Goal: Transaction & Acquisition: Purchase product/service

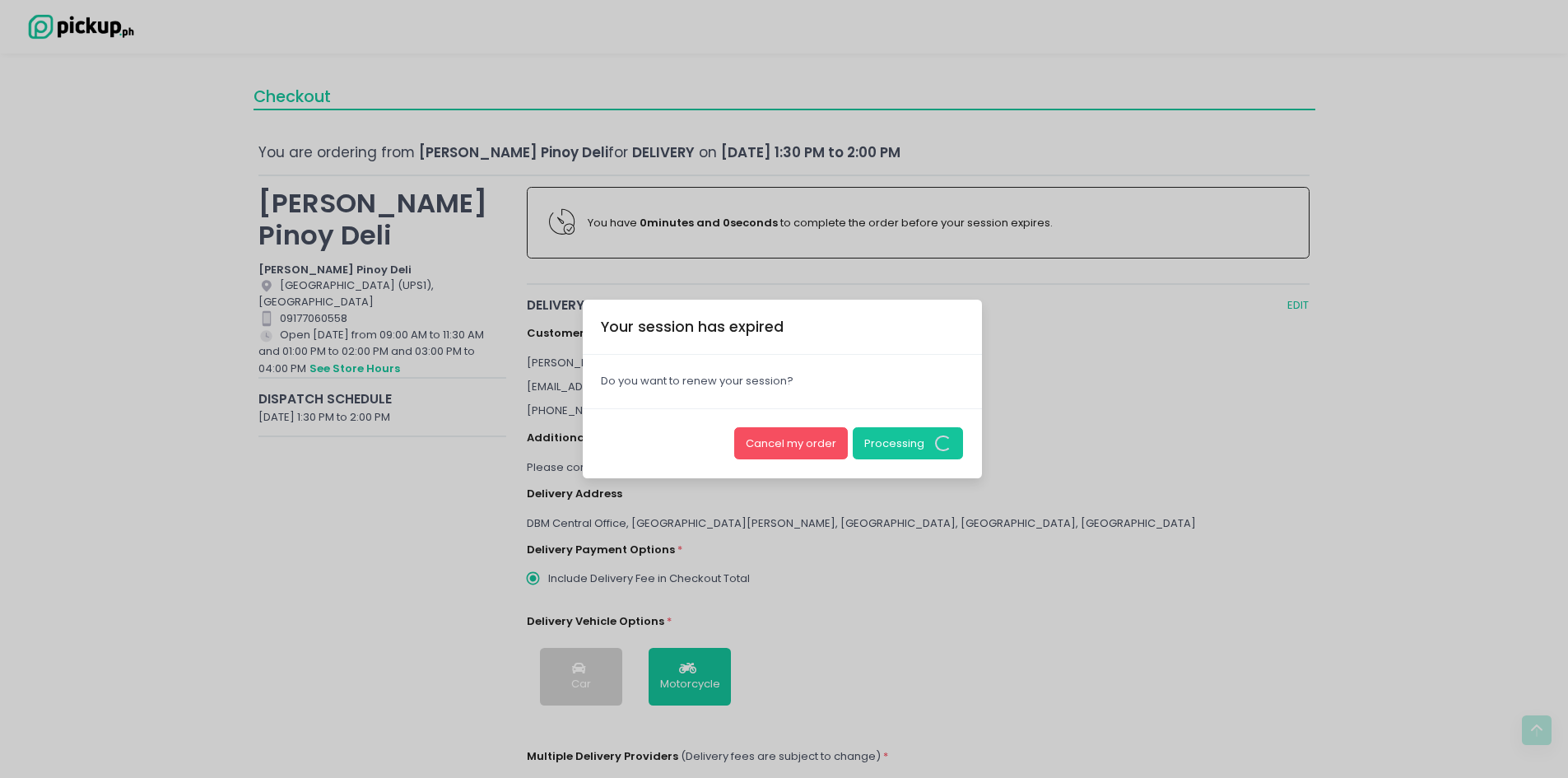
scroll to position [741, 0]
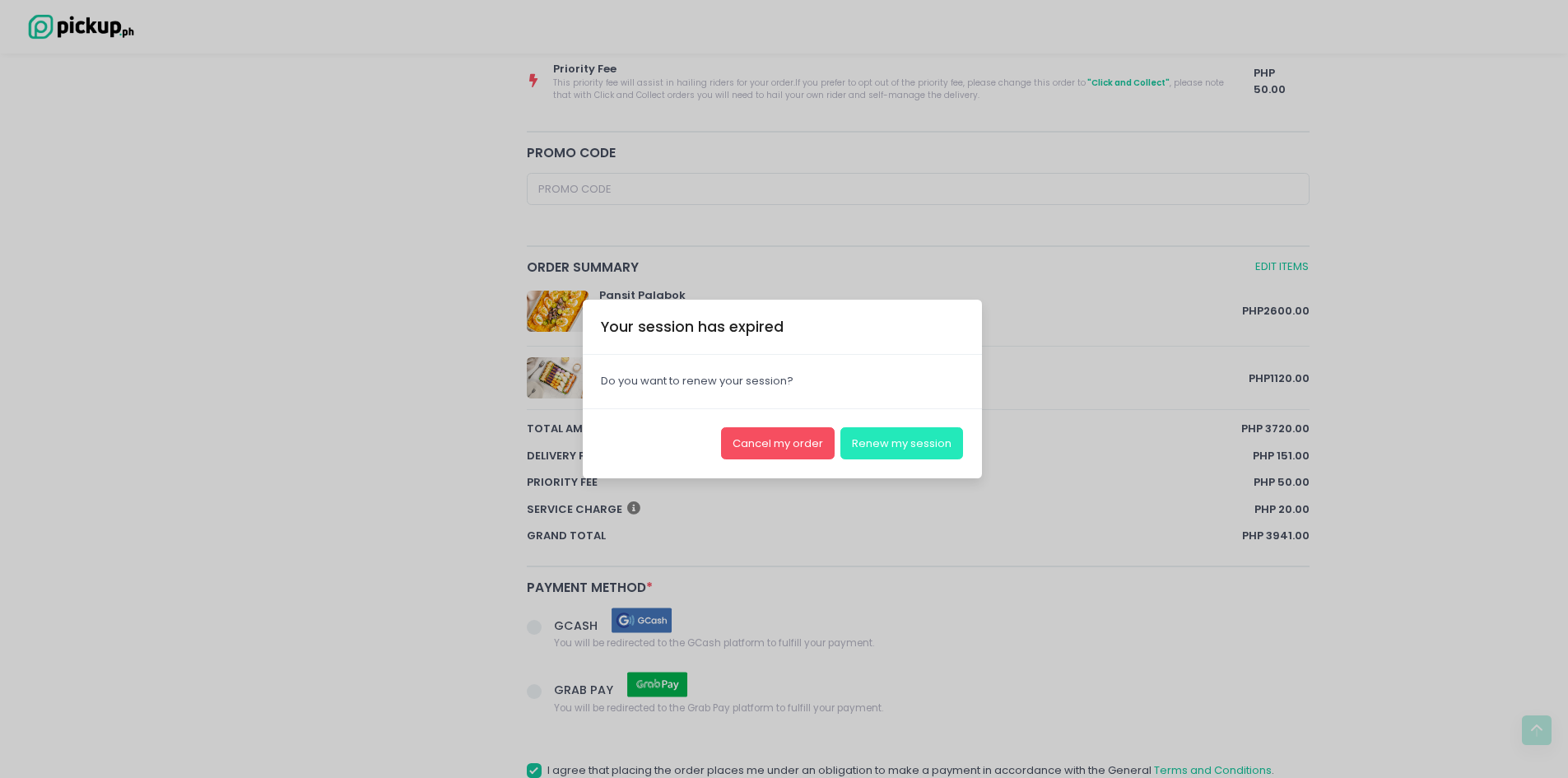
click at [916, 450] on button "Renew my session" at bounding box center [901, 443] width 123 height 32
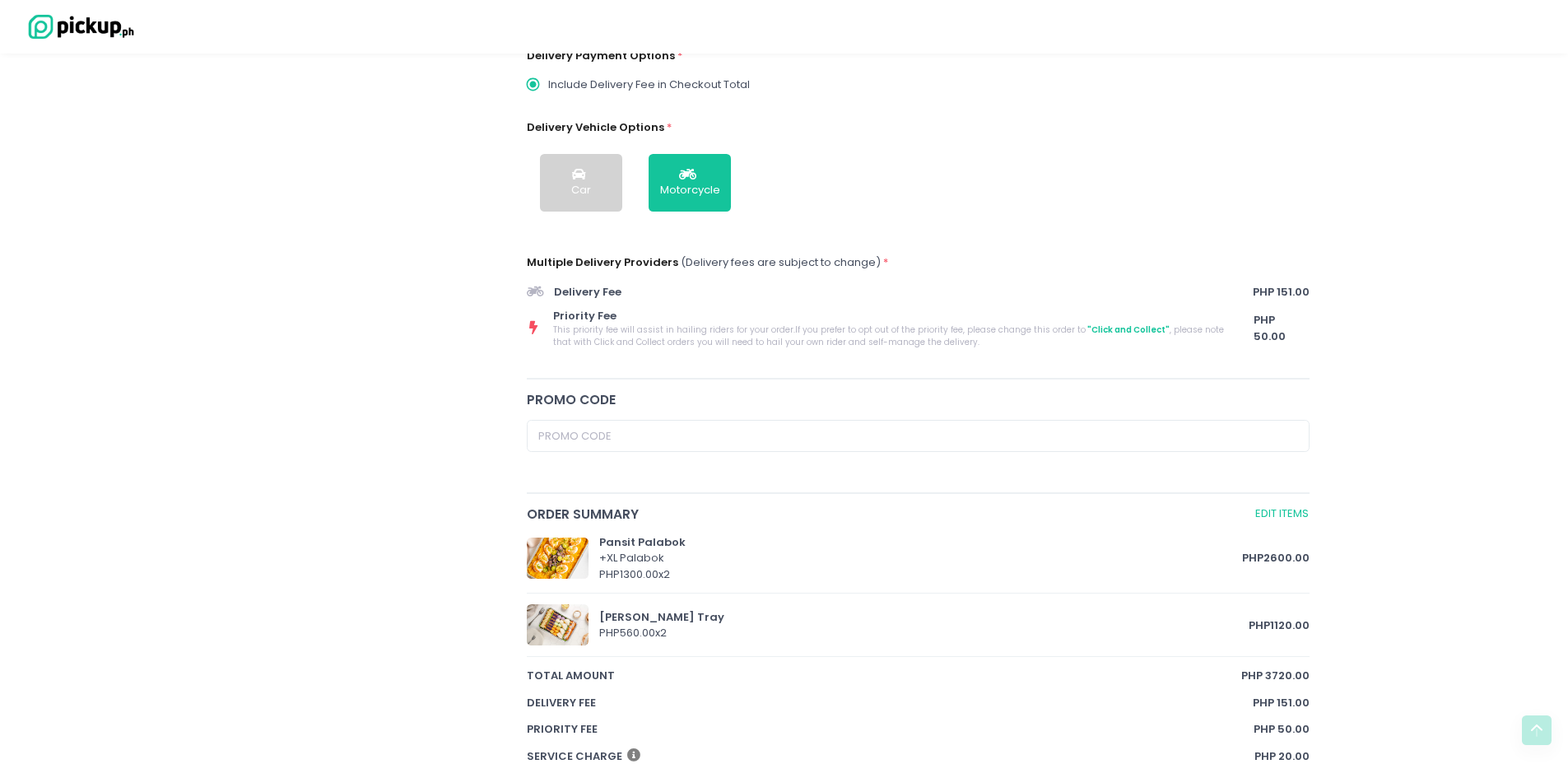
scroll to position [881, 0]
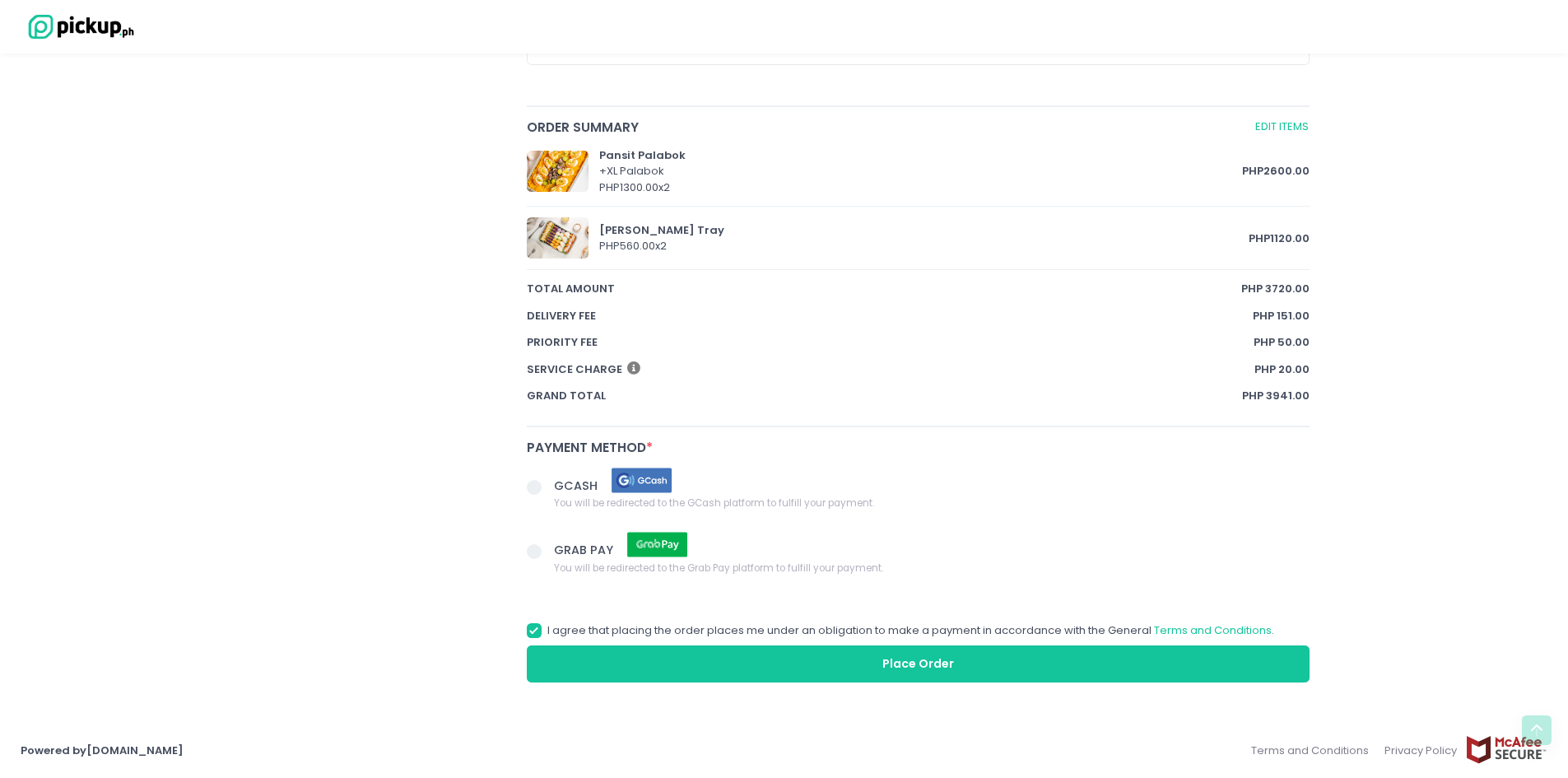
click at [870, 508] on span "You will be redirected to the GCash platform to fulfill your payment." at bounding box center [713, 502] width 320 height 17
click at [558, 490] on input "GCASH You will be redirected to the GCash platform to fulfill your payment." at bounding box center [553, 485] width 11 height 11
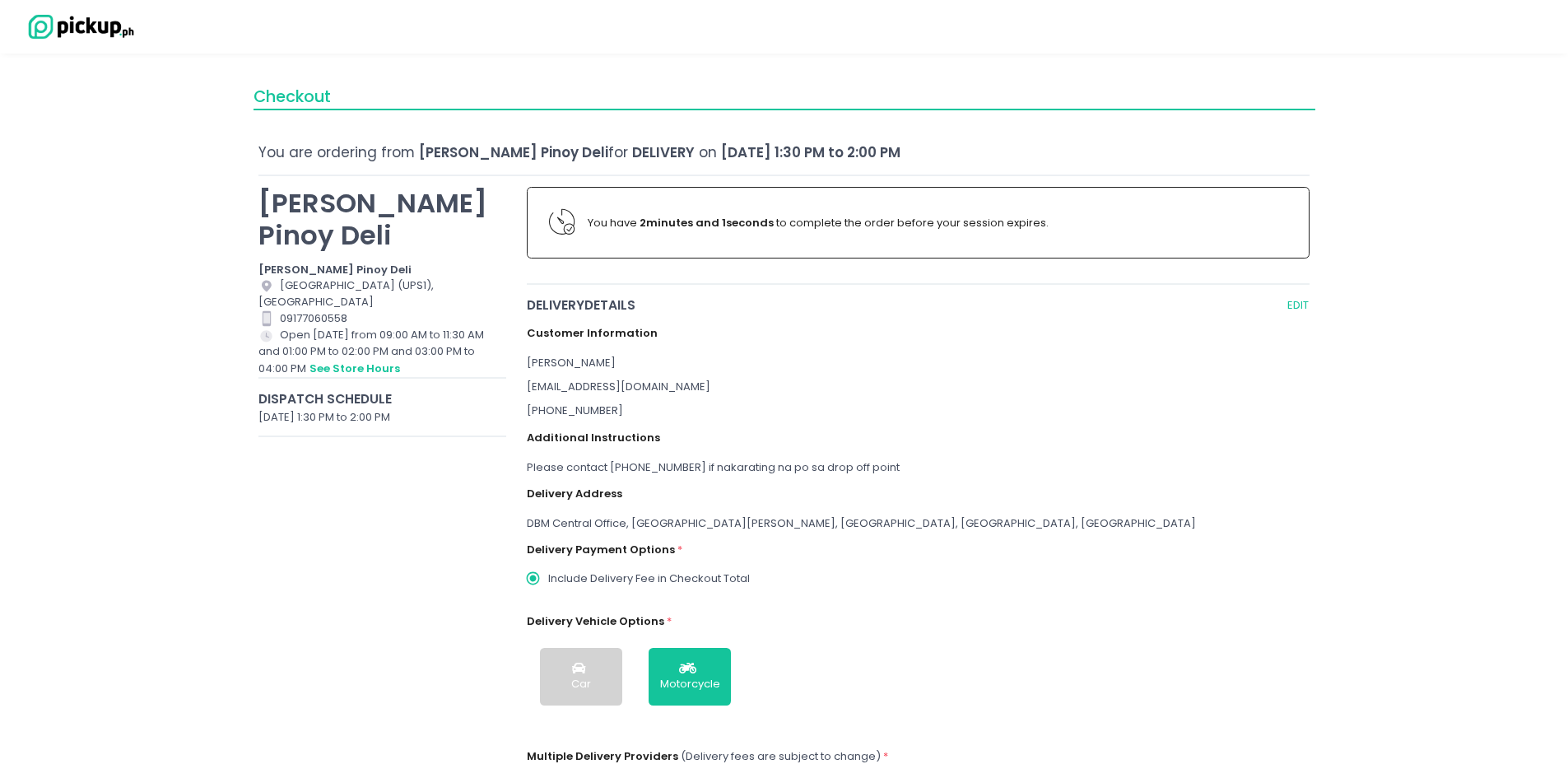
scroll to position [165, 0]
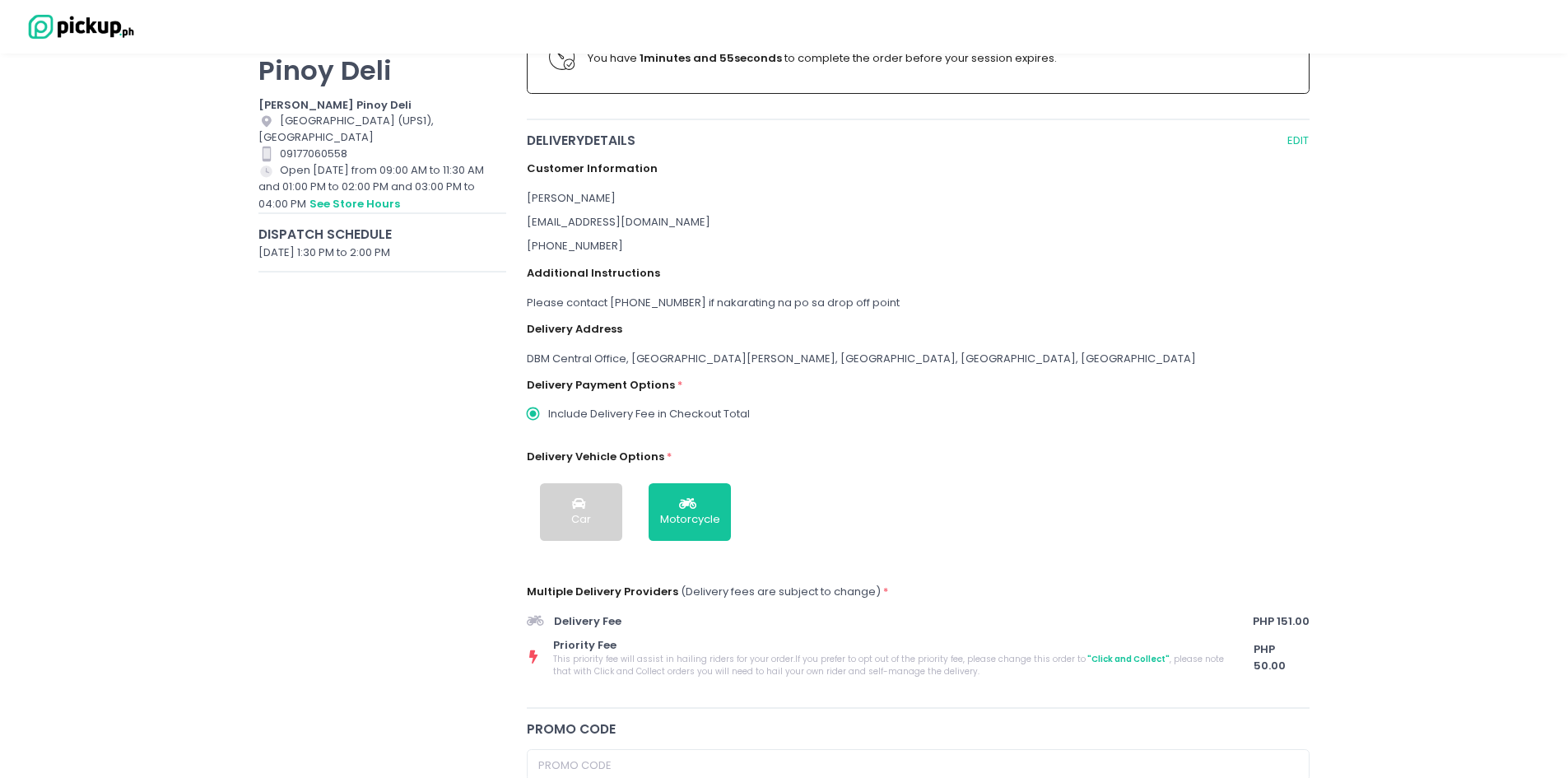
click at [146, 377] on div "Checkout You are ordering from [PERSON_NAME] Pinoy Deli for Delivery on [DATE] …" at bounding box center [784, 665] width 1568 height 1511
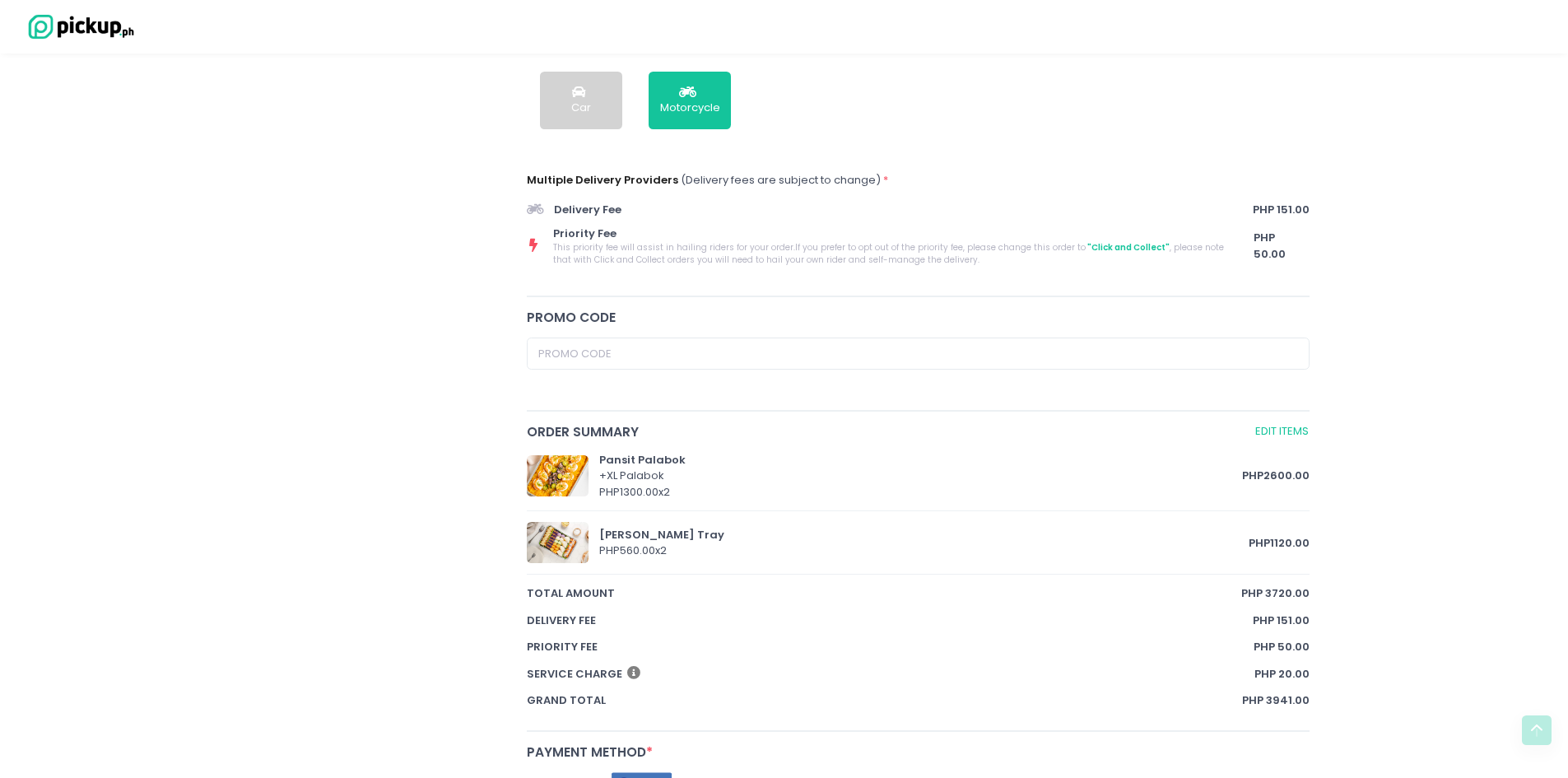
scroll to position [881, 0]
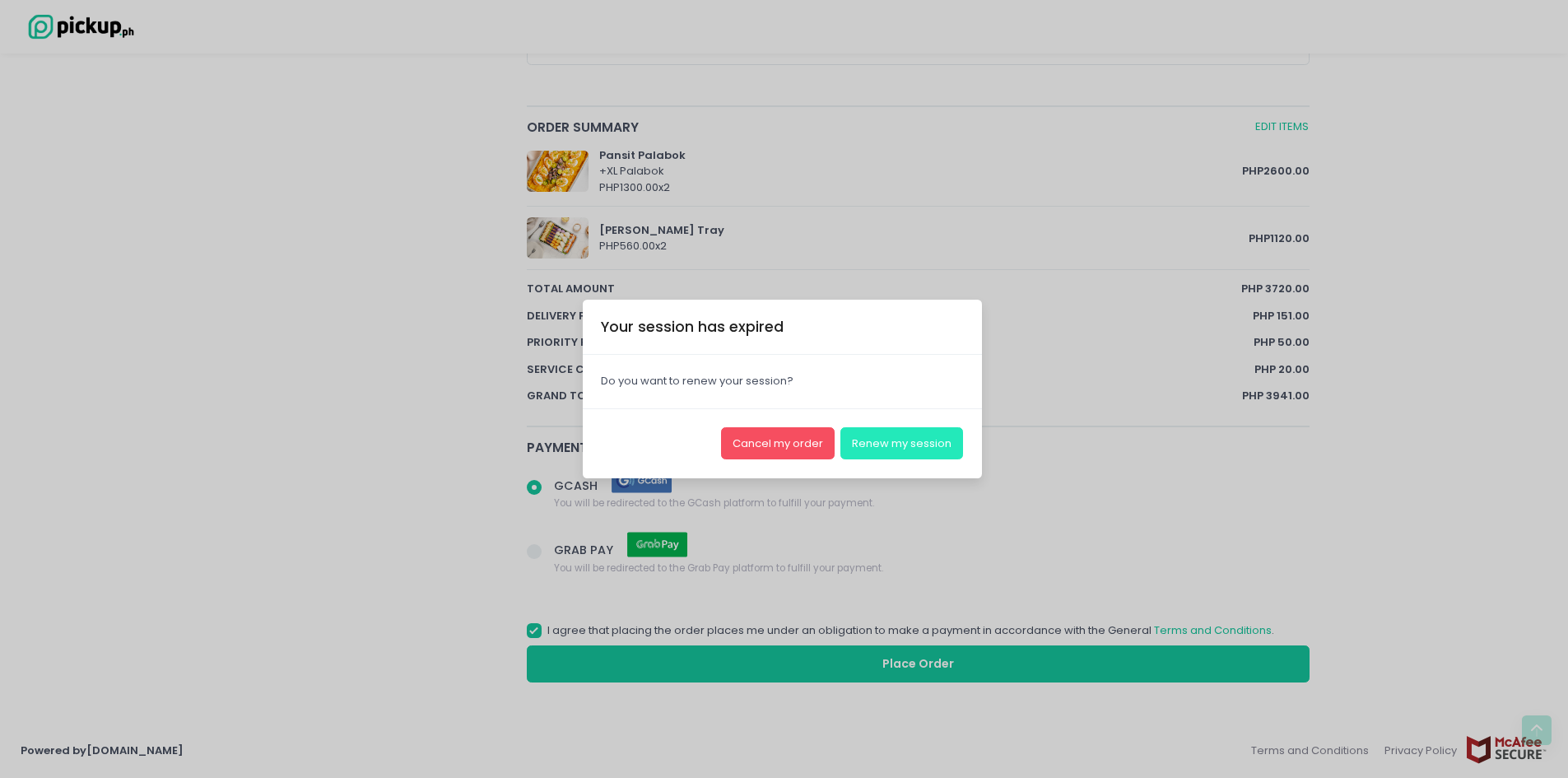
click at [896, 445] on button "Renew my session" at bounding box center [901, 443] width 123 height 32
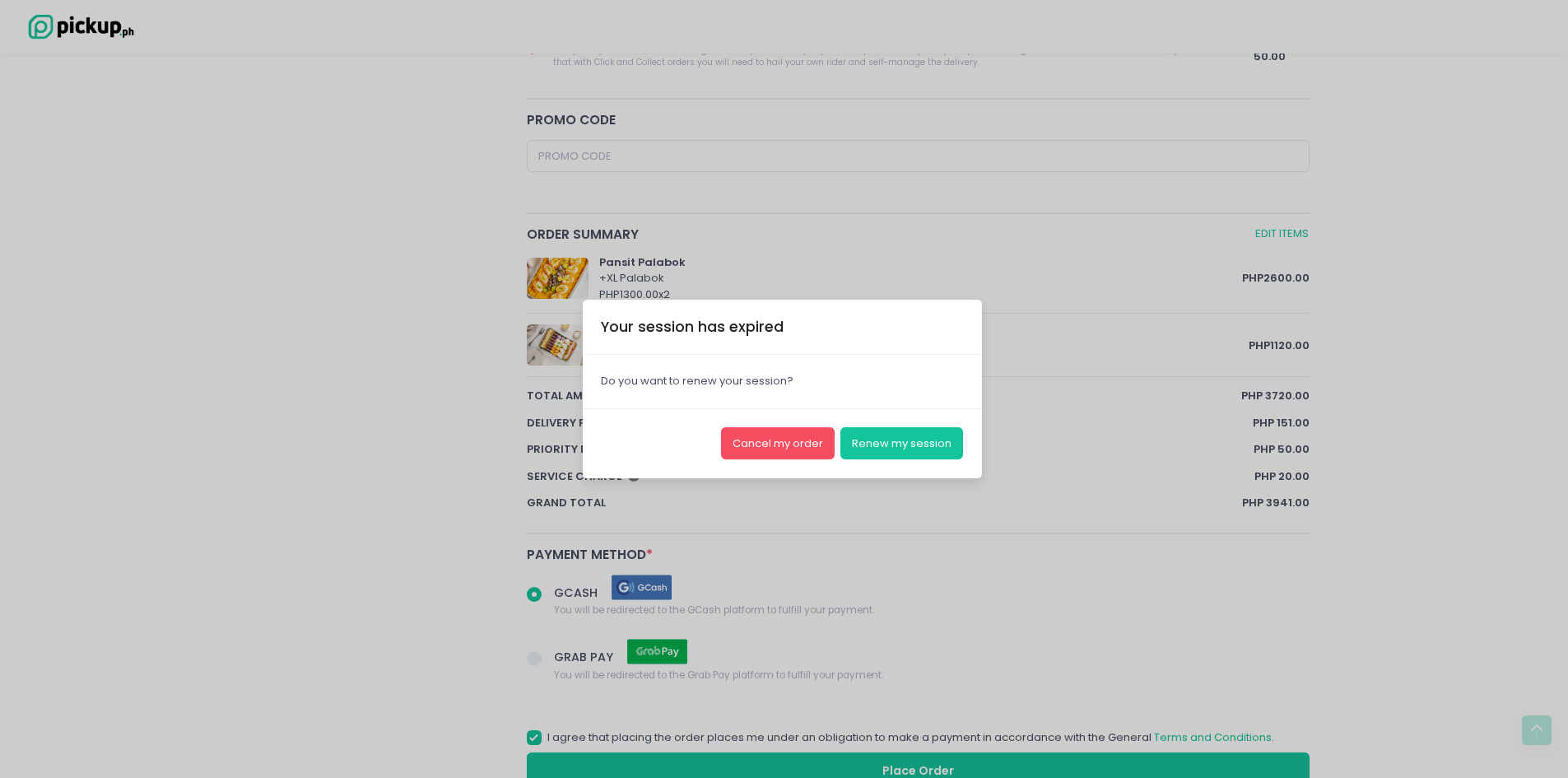
click at [147, 368] on div "Your session has expired × Close Do you want to renew your session? Cancel my o…" at bounding box center [784, 389] width 1568 height 778
click at [932, 446] on button "Renew my session" at bounding box center [901, 443] width 123 height 32
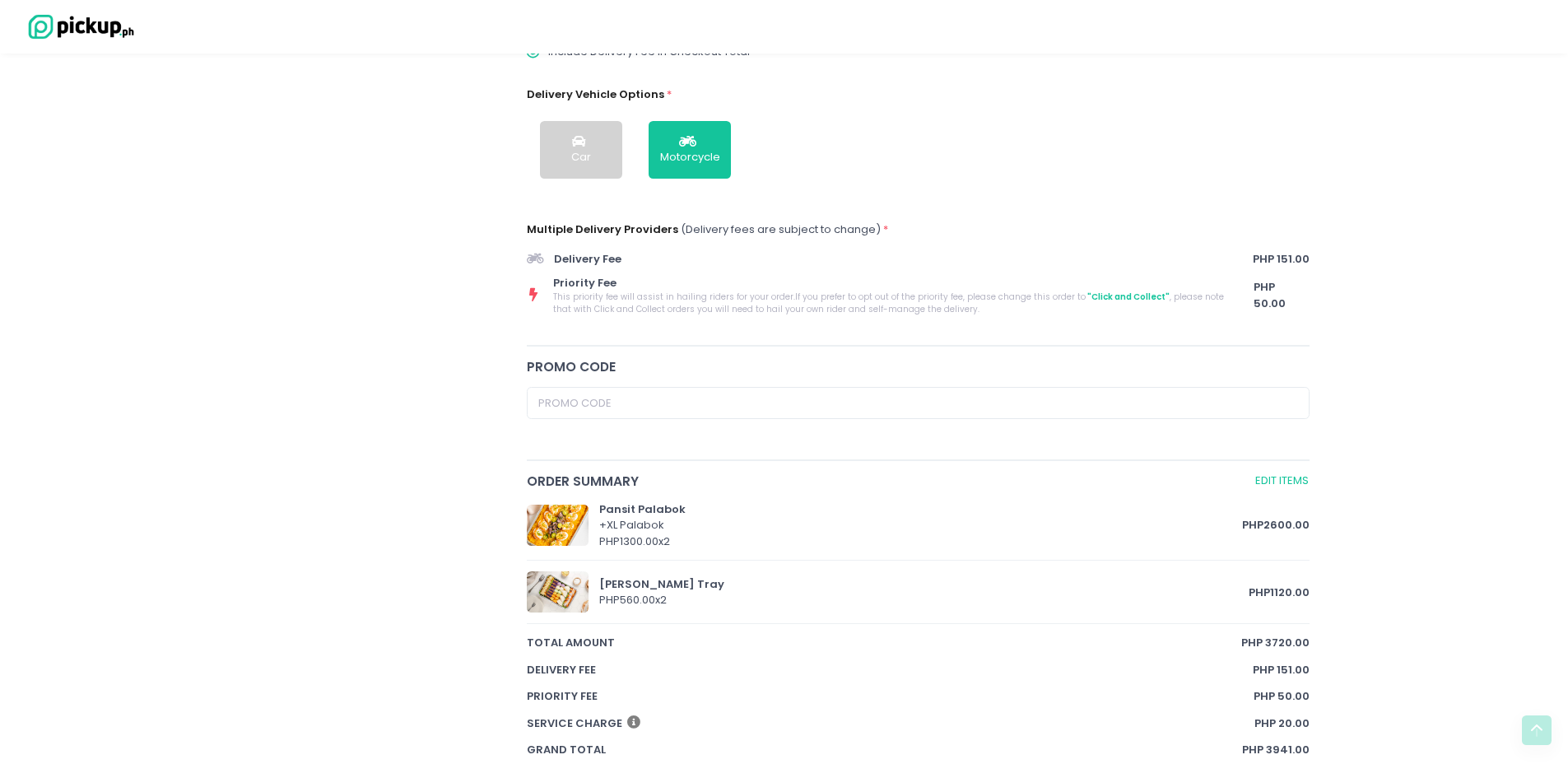
scroll to position [197, 0]
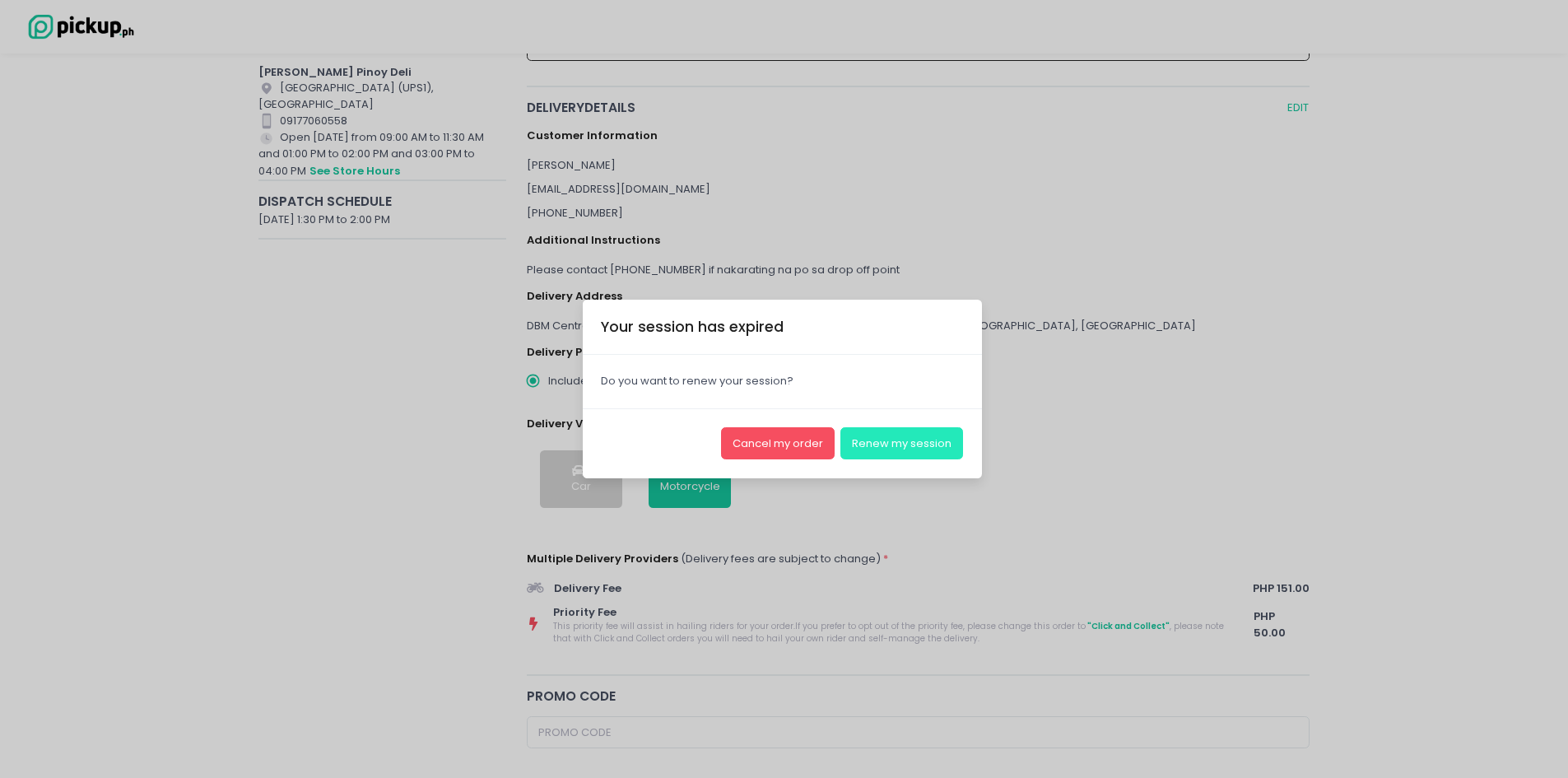
click at [923, 441] on button "Renew my session" at bounding box center [901, 443] width 123 height 32
click at [921, 447] on button "Renew my session" at bounding box center [901, 443] width 123 height 32
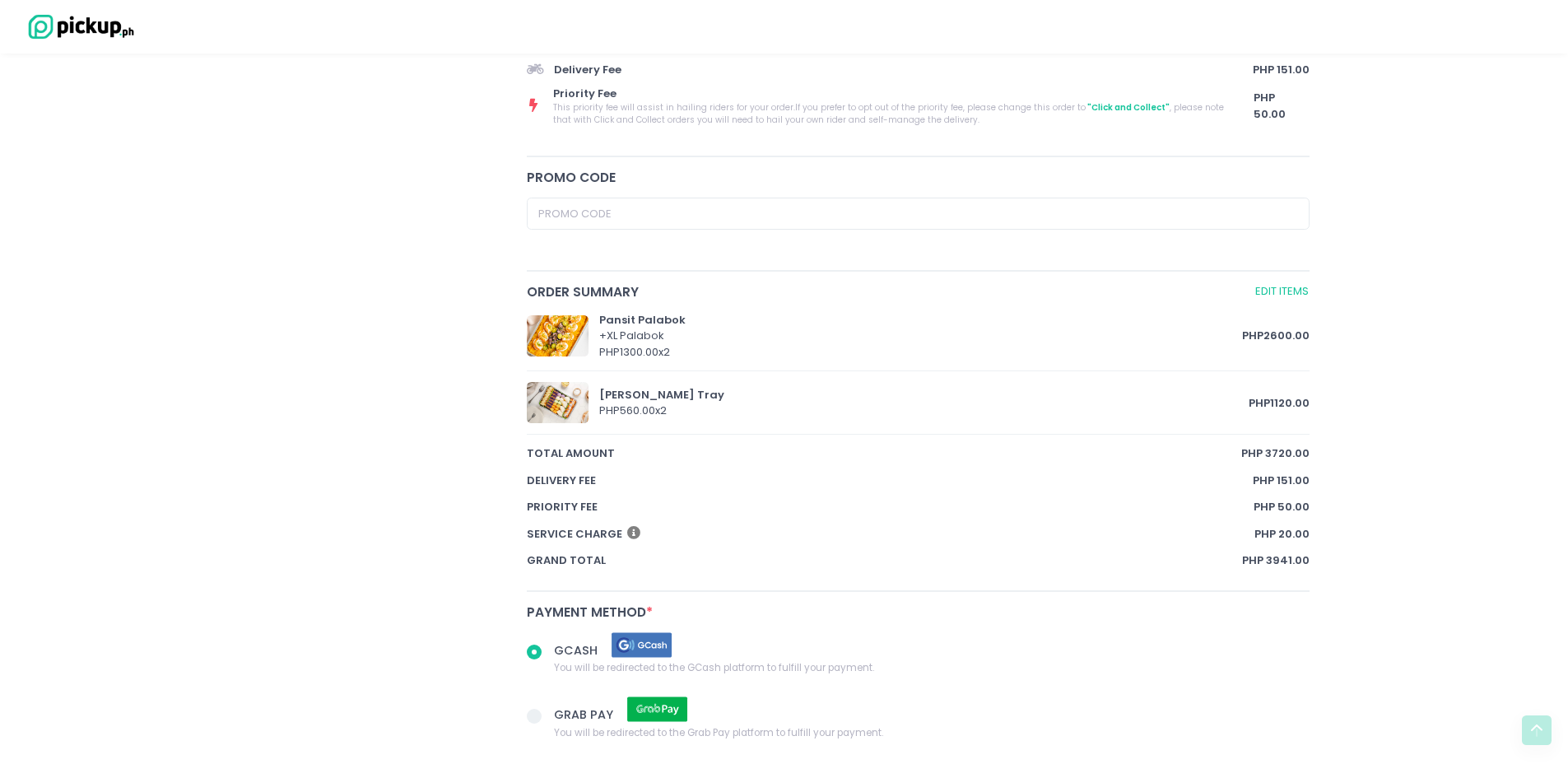
scroll to position [881, 0]
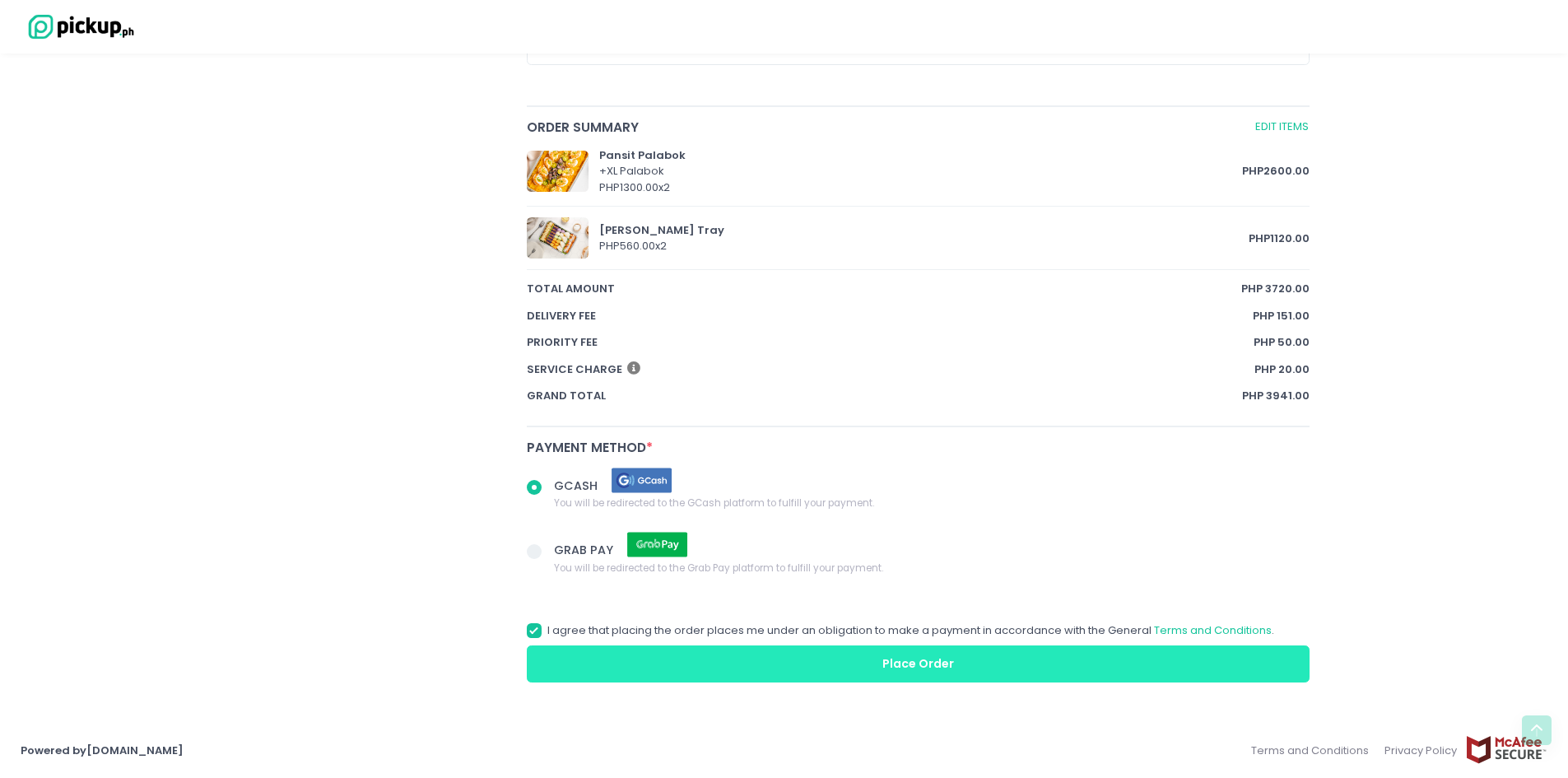
click at [840, 659] on button "Place Order" at bounding box center [918, 663] width 784 height 37
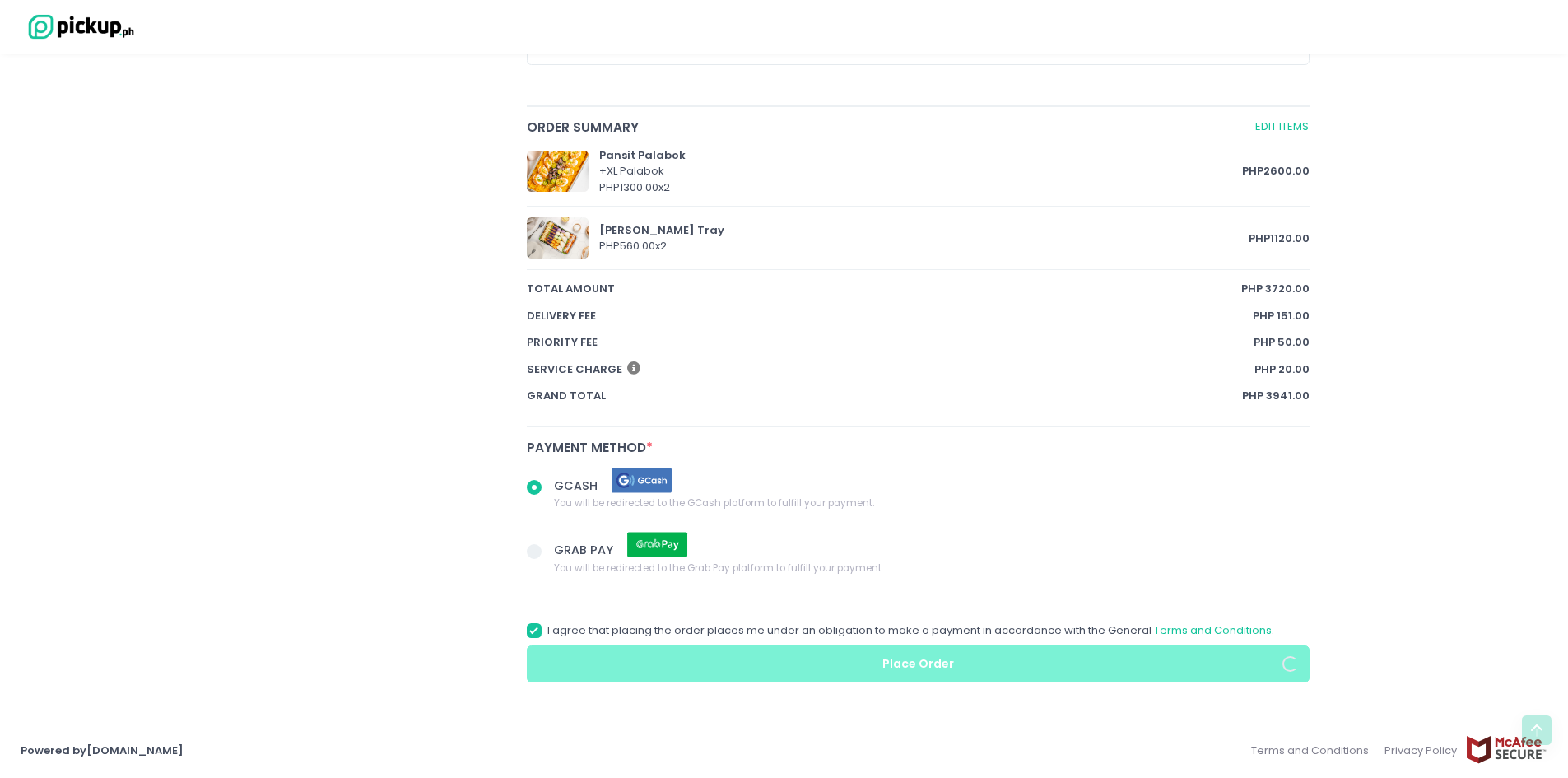
radio input "true"
